Goal: Transaction & Acquisition: Download file/media

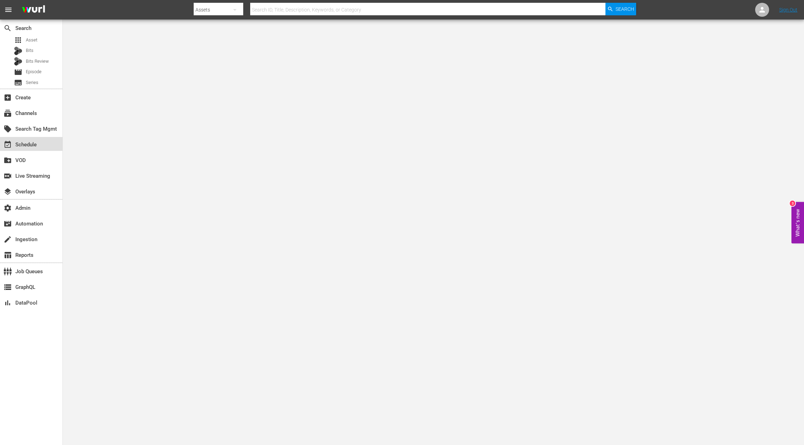
click at [24, 145] on div "event_available Schedule" at bounding box center [19, 144] width 39 height 6
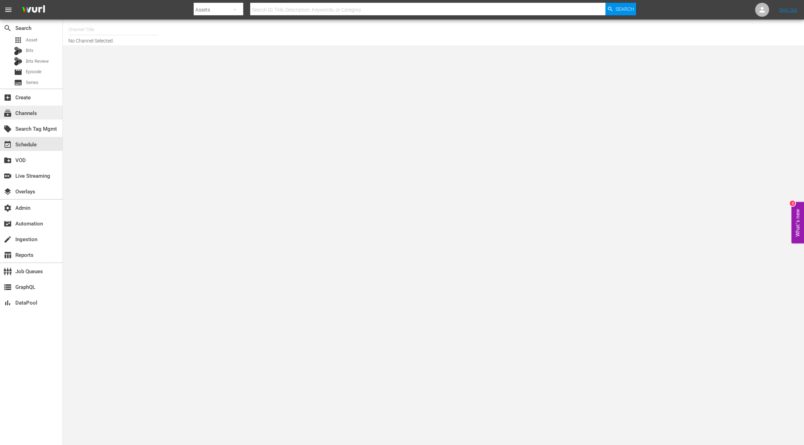
click at [38, 116] on div "subscriptions Channels" at bounding box center [31, 113] width 62 height 14
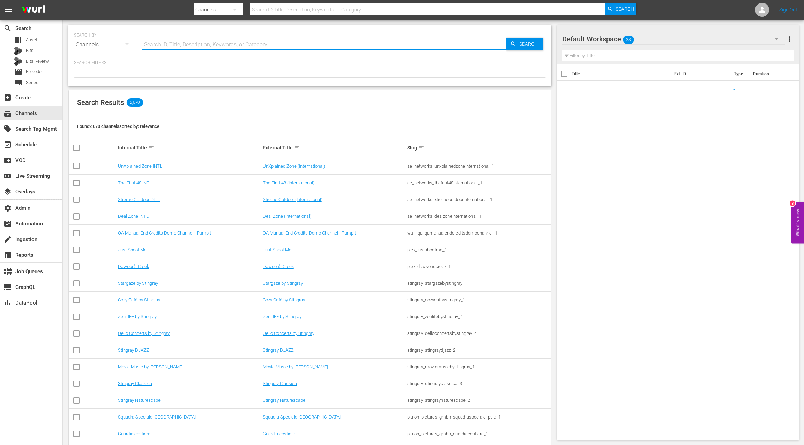
click at [171, 46] on input "text" at bounding box center [323, 44] width 363 height 17
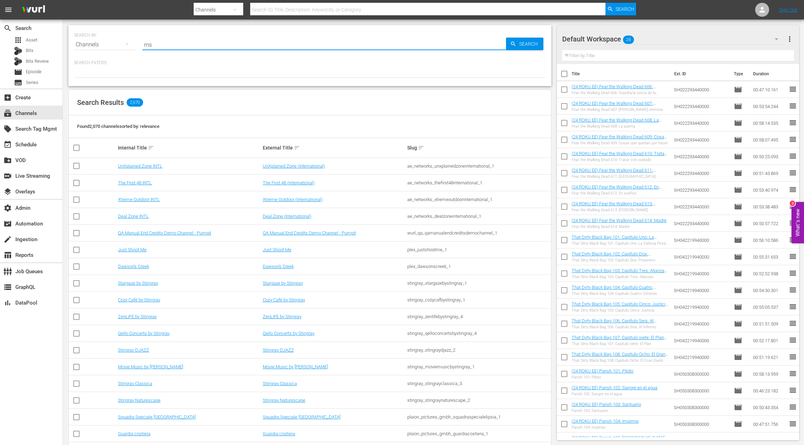
type input "msg"
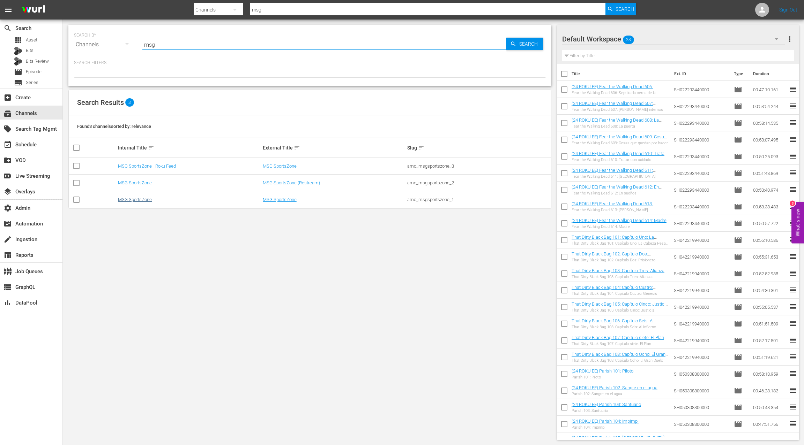
type input "msg"
click at [145, 198] on link "MSG SportsZone" at bounding box center [135, 199] width 34 height 5
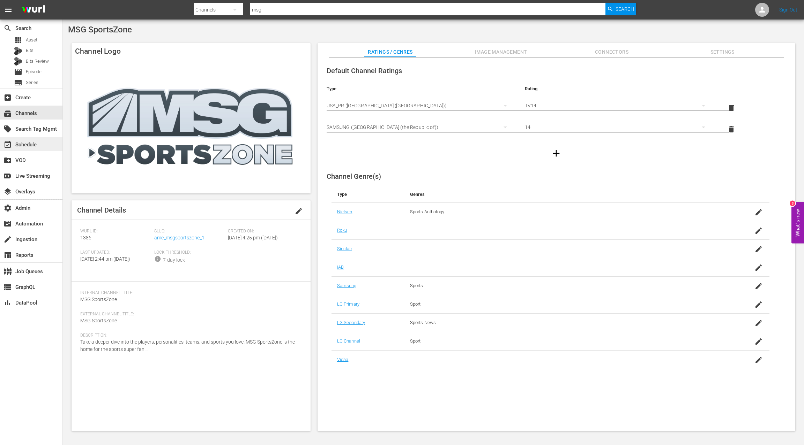
click at [42, 143] on div "event_available Schedule" at bounding box center [31, 144] width 62 height 14
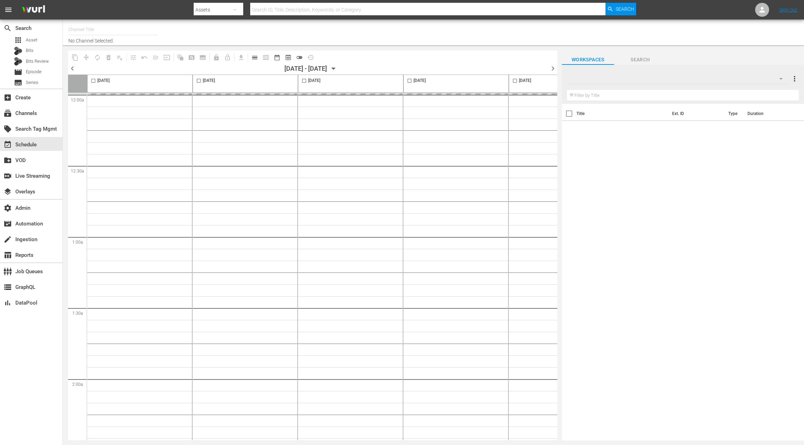
type input "MSG SportsZone - Roku Feed (1582)"
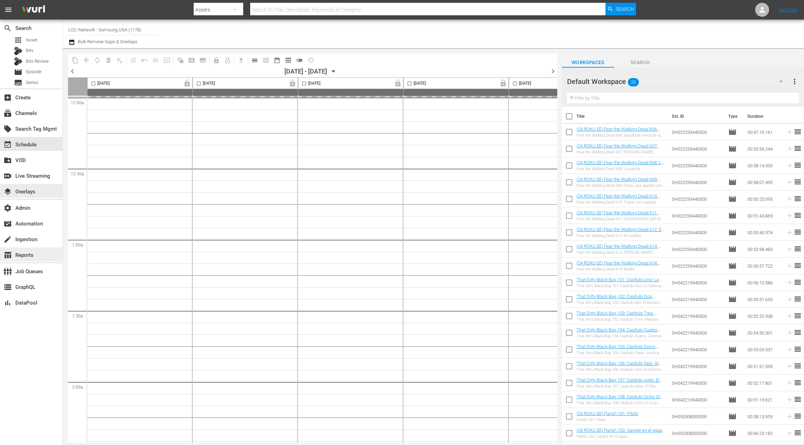
click at [35, 254] on div "table_chart Reports" at bounding box center [19, 254] width 39 height 6
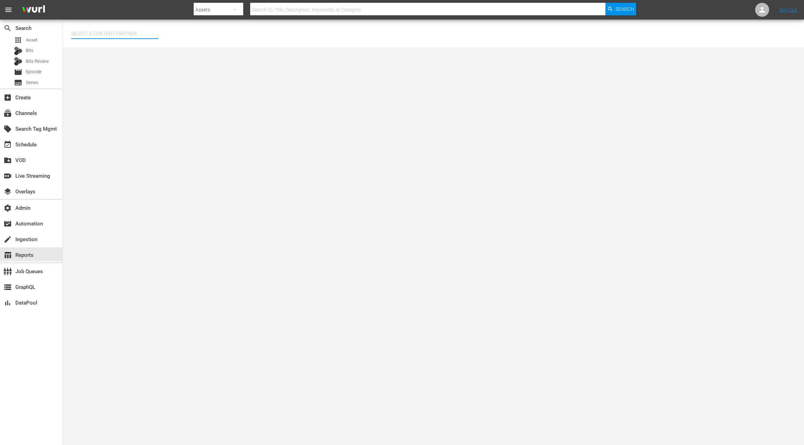
click at [105, 34] on input "text" at bounding box center [114, 33] width 87 height 17
type input "a"
click at [114, 58] on div "LOL (241)" at bounding box center [128, 53] width 102 height 17
type input "LOL (241)"
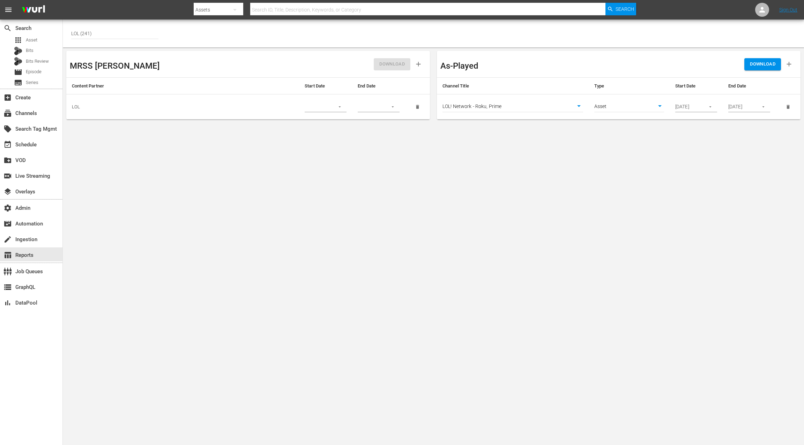
click at [564, 109] on body "menu Search By Assets Search ID, Title, Description, Keywords, or Category Sear…" at bounding box center [402, 222] width 804 height 445
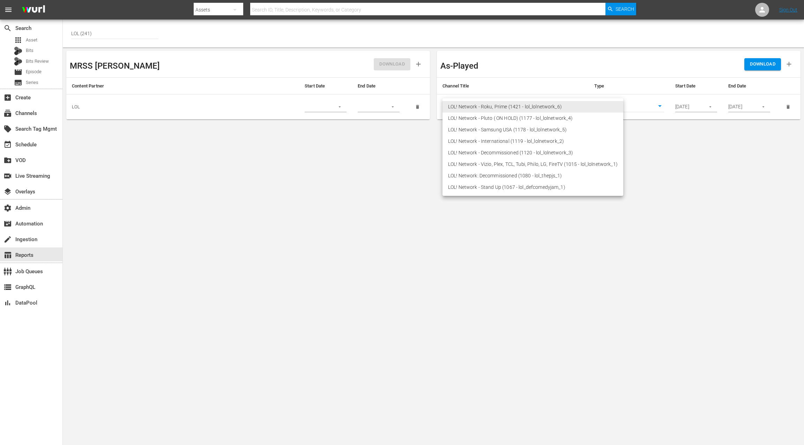
click at [551, 164] on li "LOL! Network - Vizio, Plex, TCL, Tubi, Philo, LG, FireTV (1015 - lol_lolnetwork…" at bounding box center [532, 165] width 181 height 12
type input "1015"
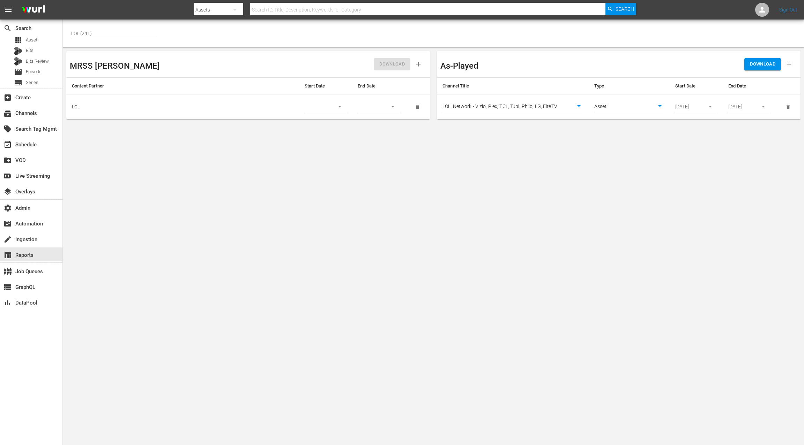
click at [625, 106] on body "menu Search By Assets Search ID, Title, Description, Keywords, or Category Sear…" at bounding box center [402, 222] width 804 height 445
drag, startPoint x: 622, startPoint y: 119, endPoint x: 671, endPoint y: 113, distance: 50.2
click at [622, 119] on li "Episode" at bounding box center [629, 119] width 70 height 12
type input "episode"
click at [710, 107] on icon "button" at bounding box center [710, 107] width 2 height 1
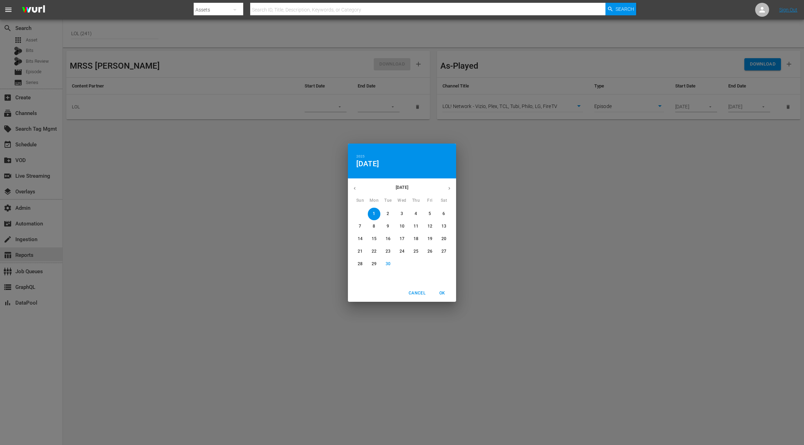
click at [453, 188] on button "button" at bounding box center [449, 189] width 14 height 14
click at [405, 216] on span "1" at bounding box center [402, 214] width 13 height 6
drag, startPoint x: 446, startPoint y: 294, endPoint x: 516, endPoint y: 232, distance: 93.4
click at [448, 293] on span "OK" at bounding box center [442, 293] width 17 height 7
type input "[DATE]"
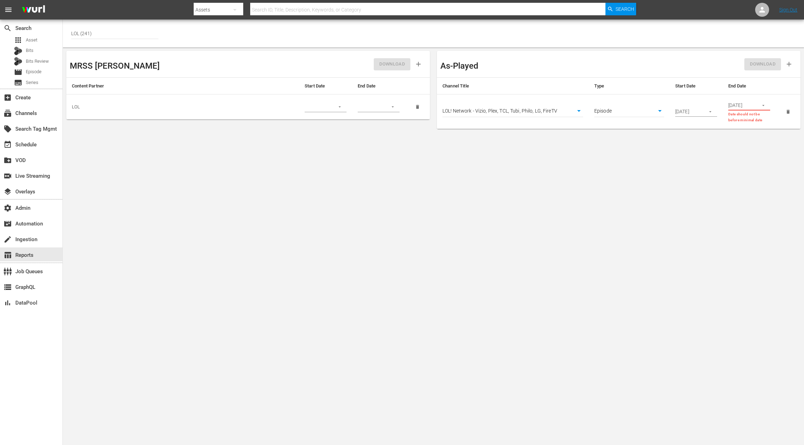
click at [761, 104] on icon "button" at bounding box center [762, 105] width 5 height 5
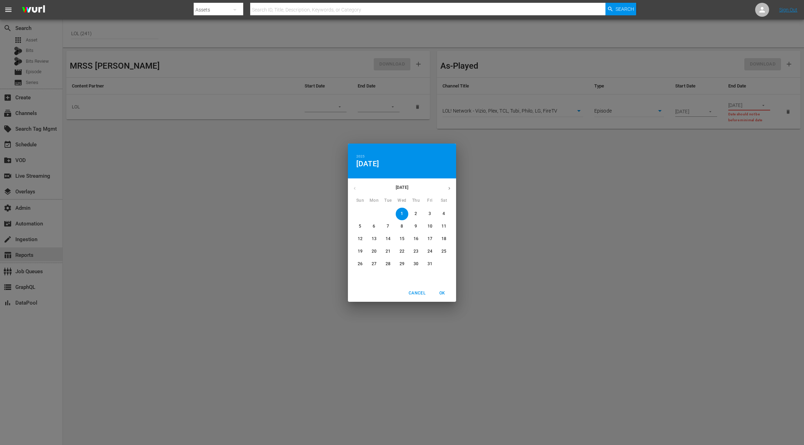
click at [389, 238] on p "14" at bounding box center [387, 239] width 5 height 6
click at [443, 292] on span "OK" at bounding box center [442, 293] width 17 height 7
type input "[DATE]"
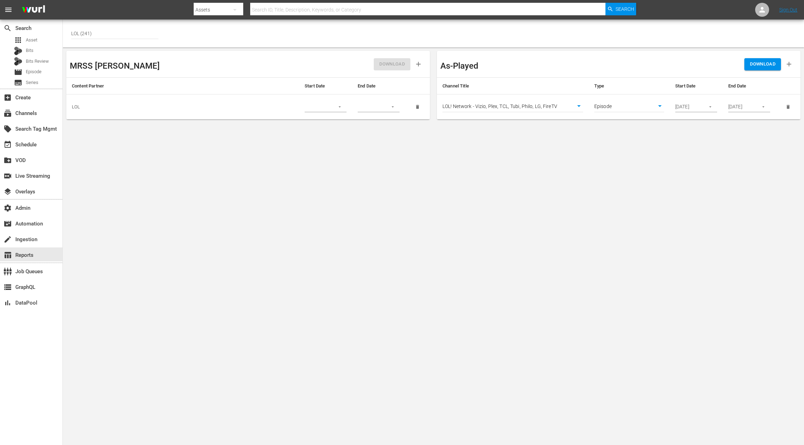
click at [756, 67] on span "DOWNLOAD" at bounding box center [762, 64] width 25 height 8
click at [560, 104] on body "menu Search By Assets Search ID, Title, Description, Keywords, or Category Sear…" at bounding box center [402, 222] width 804 height 445
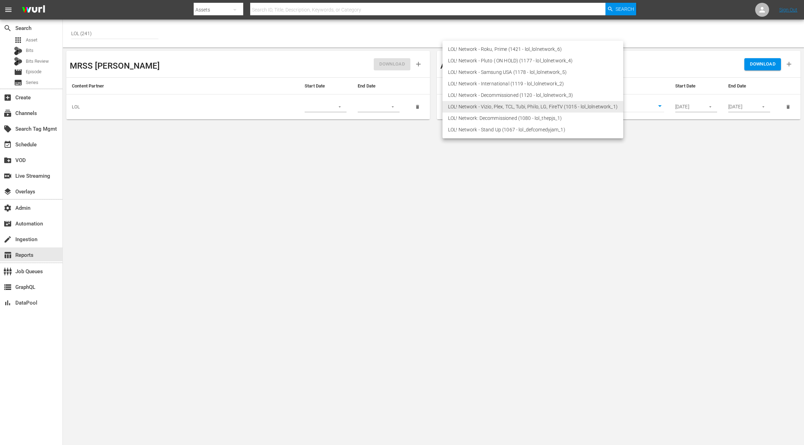
click at [528, 130] on li "LOL! Network - Stand Up (1067 - lol_defcomedyjam_1)" at bounding box center [532, 130] width 181 height 12
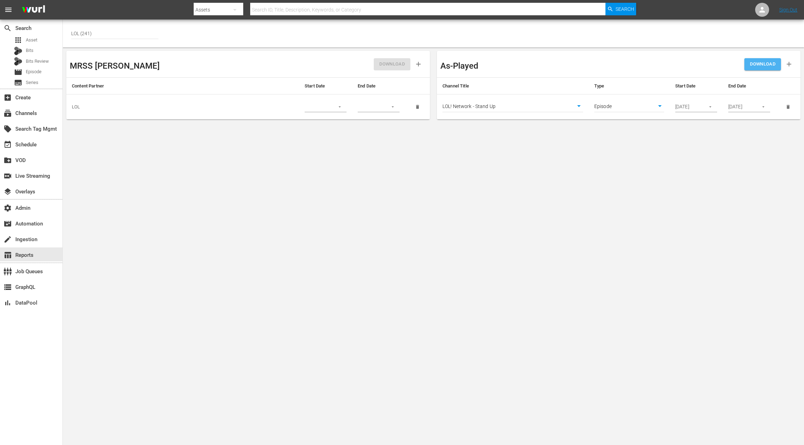
click at [758, 65] on span "DOWNLOAD" at bounding box center [762, 64] width 25 height 8
click at [557, 106] on body "menu Search By Assets Search ID, Title, Description, Keywords, or Category Sear…" at bounding box center [402, 222] width 804 height 445
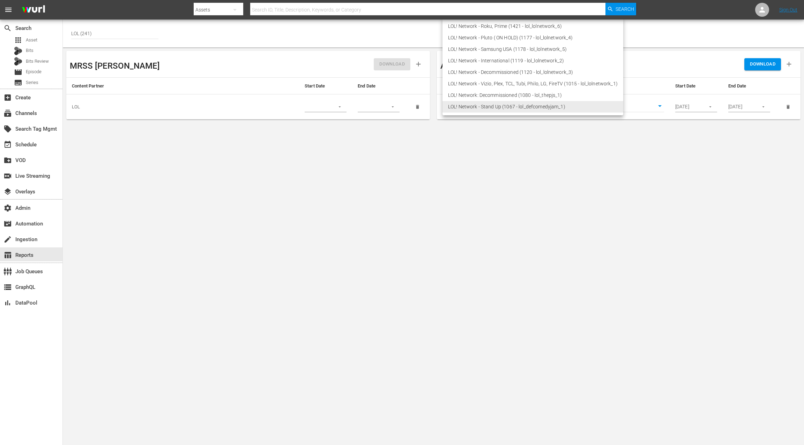
click at [536, 51] on li "LOL! Network - Samsung USA (1178 - lol_lolnetwork_5)" at bounding box center [532, 50] width 181 height 12
type input "1178"
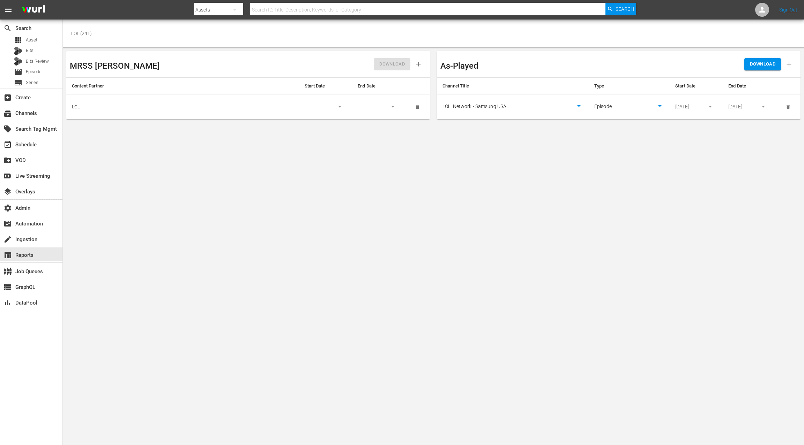
click at [761, 67] on span "DOWNLOAD" at bounding box center [762, 64] width 25 height 8
